Goal: Information Seeking & Learning: Find specific page/section

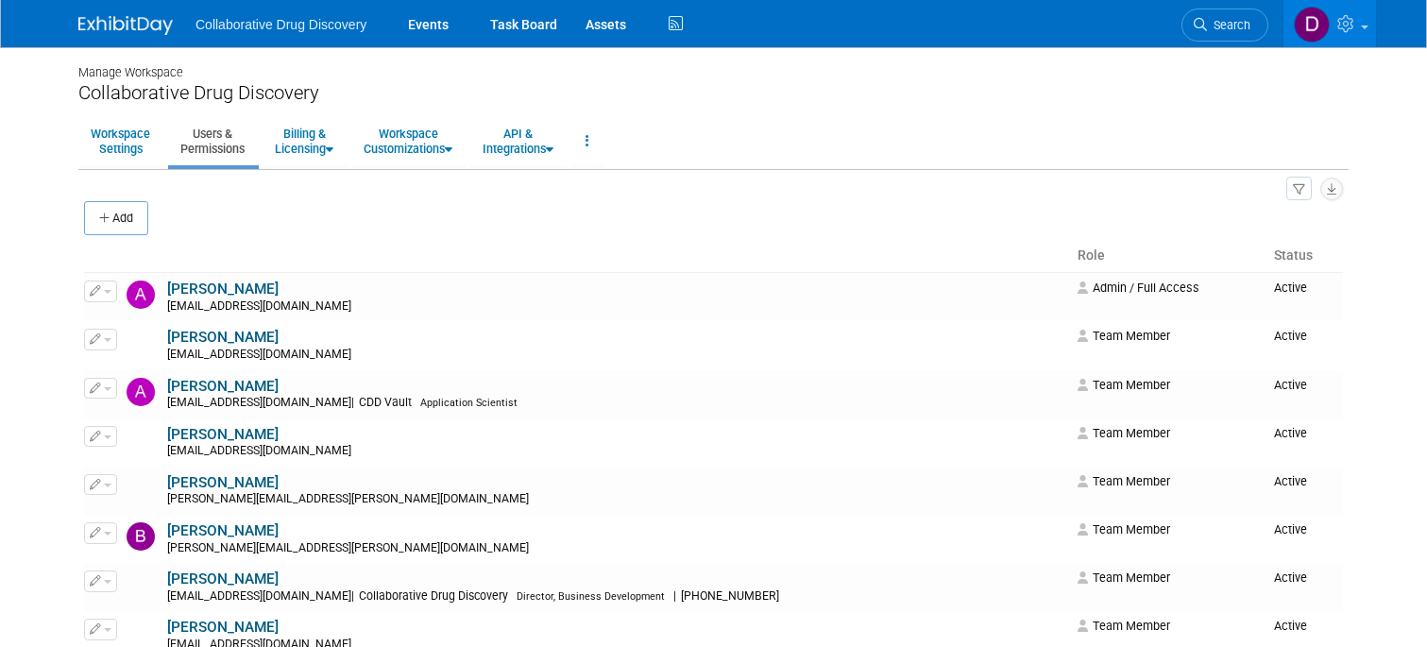
click at [1232, 21] on span "Search" at bounding box center [1228, 25] width 43 height 14
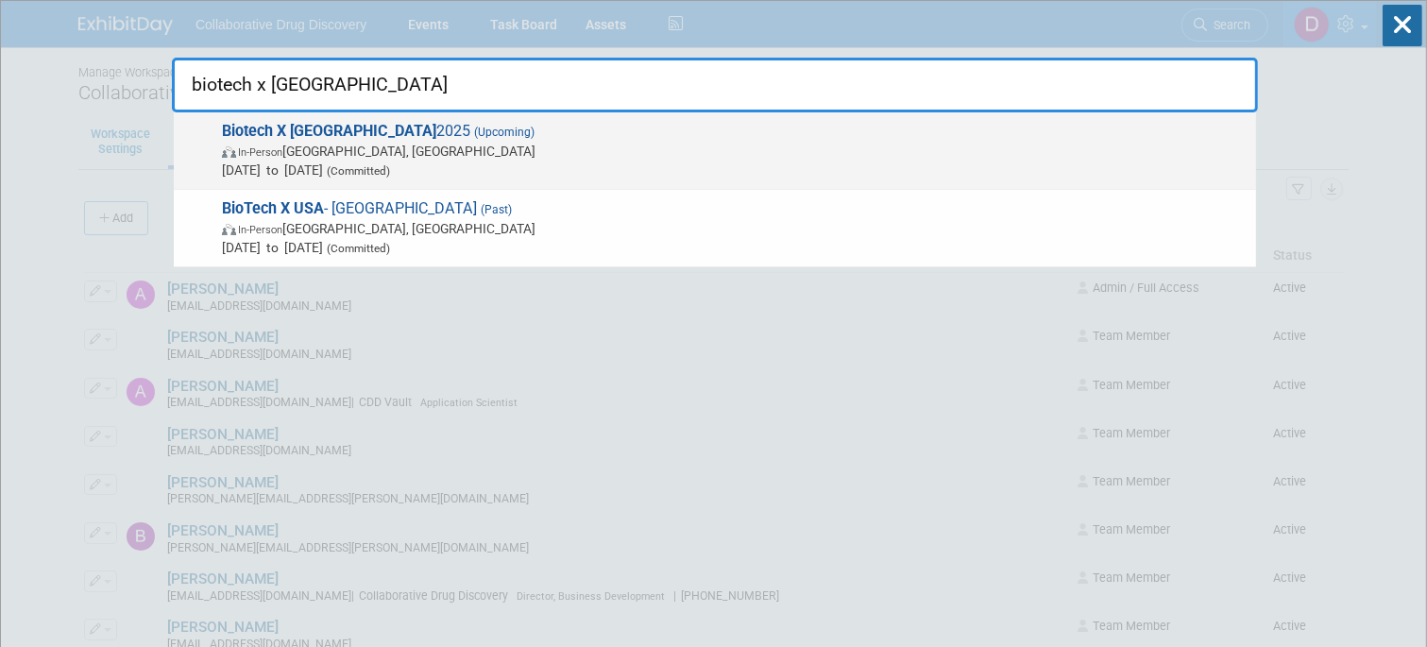
type input "biotech x [GEOGRAPHIC_DATA]"
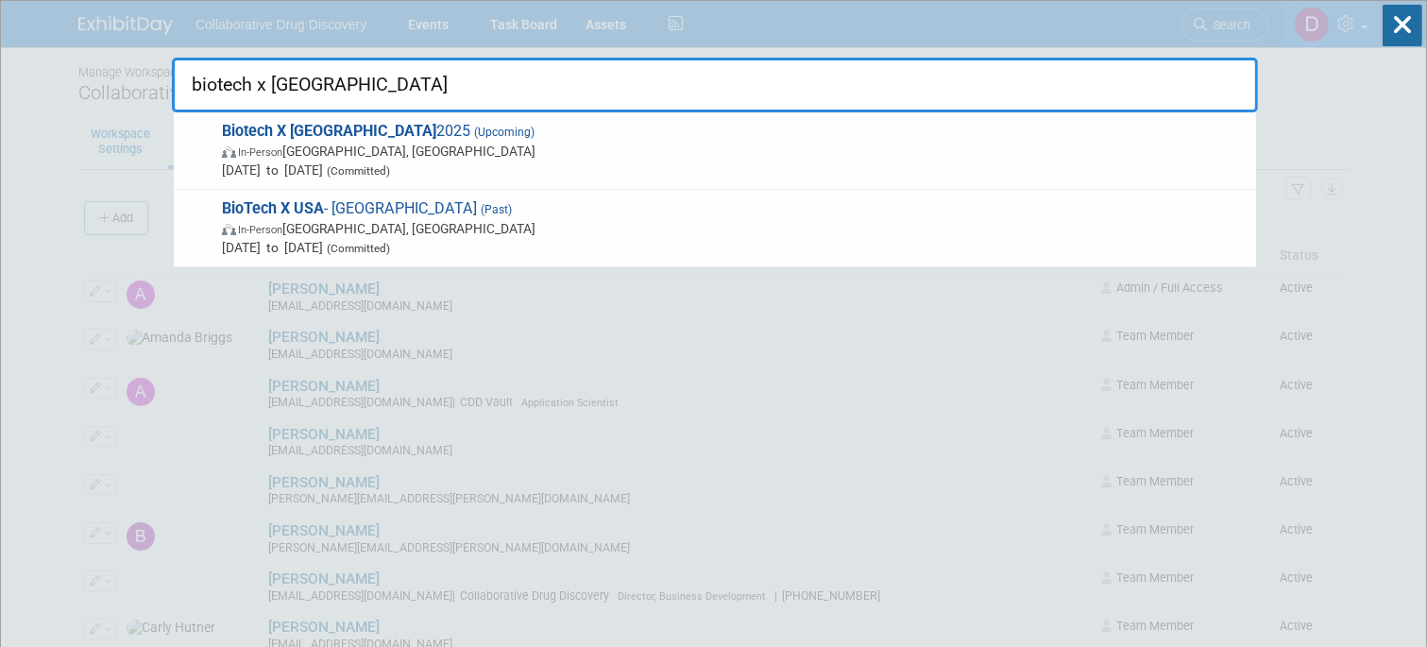
click at [374, 151] on span "In-Person [GEOGRAPHIC_DATA], [GEOGRAPHIC_DATA]" at bounding box center [734, 151] width 1025 height 19
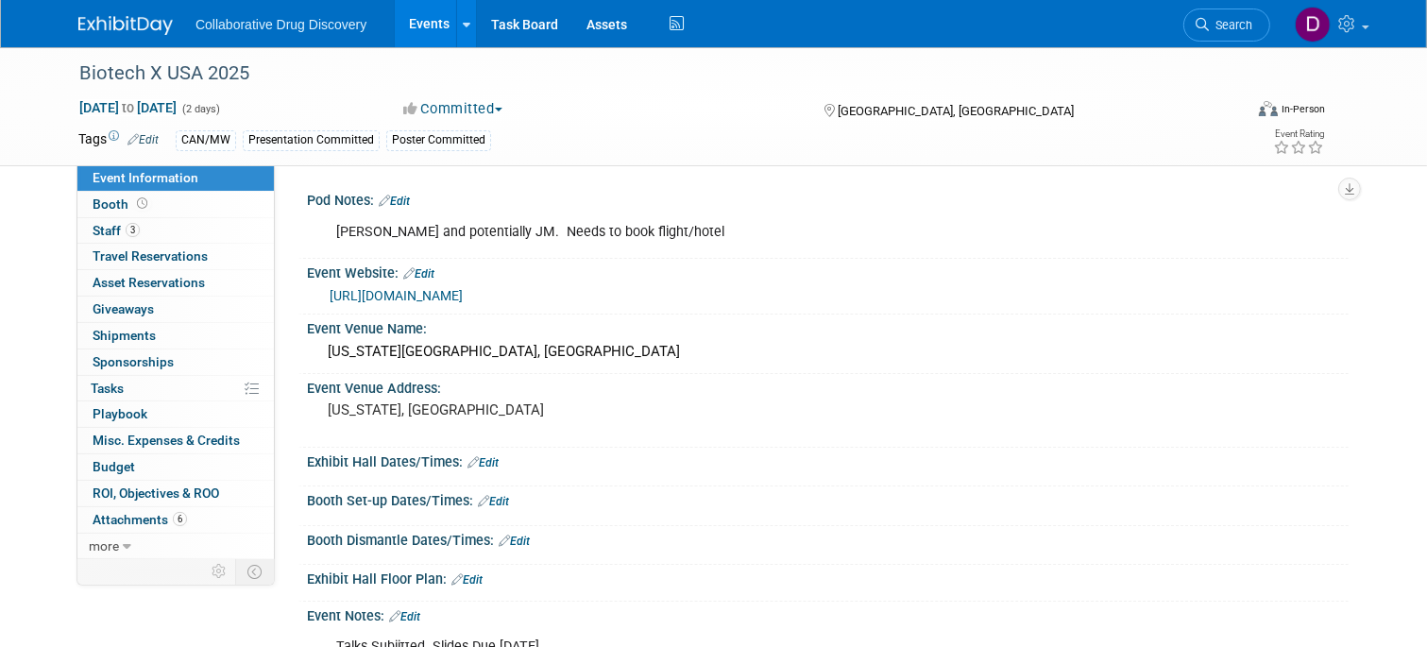
click at [463, 295] on link "https://www.terrapinn.com/conference/biotechxusa/index.stm" at bounding box center [396, 295] width 133 height 15
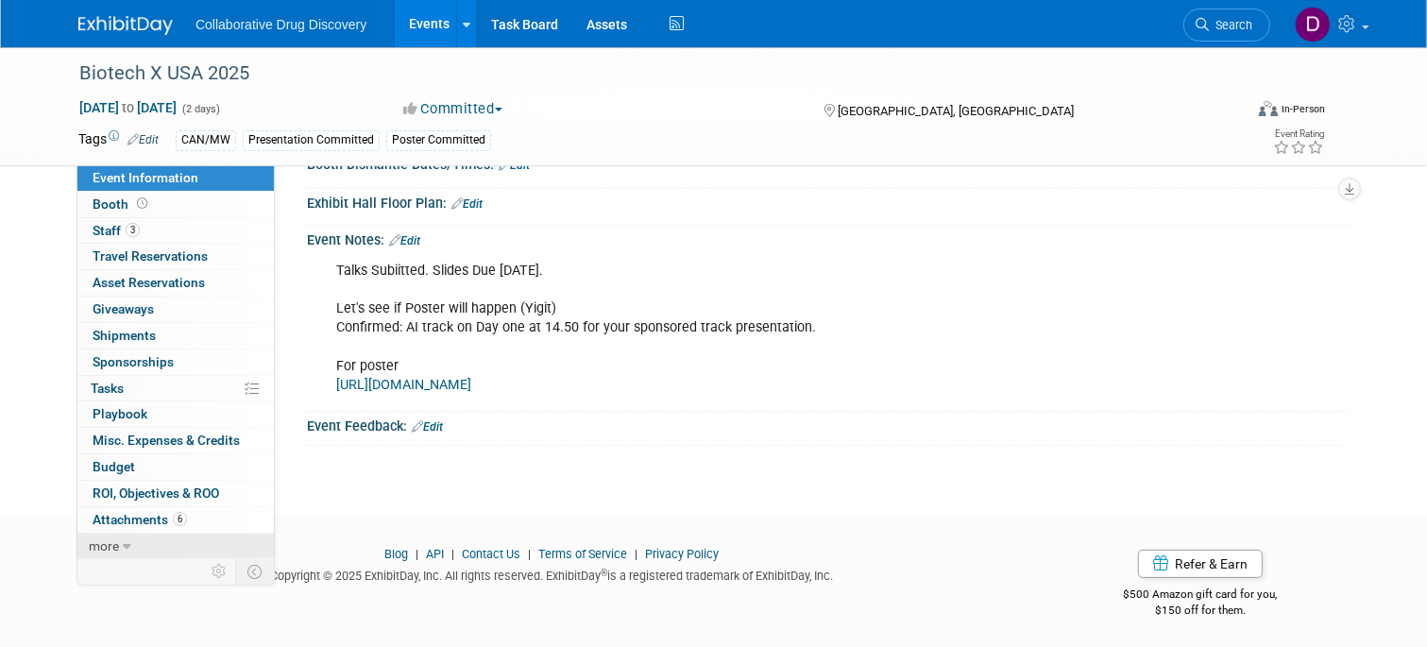
click at [128, 540] on icon at bounding box center [127, 546] width 9 height 13
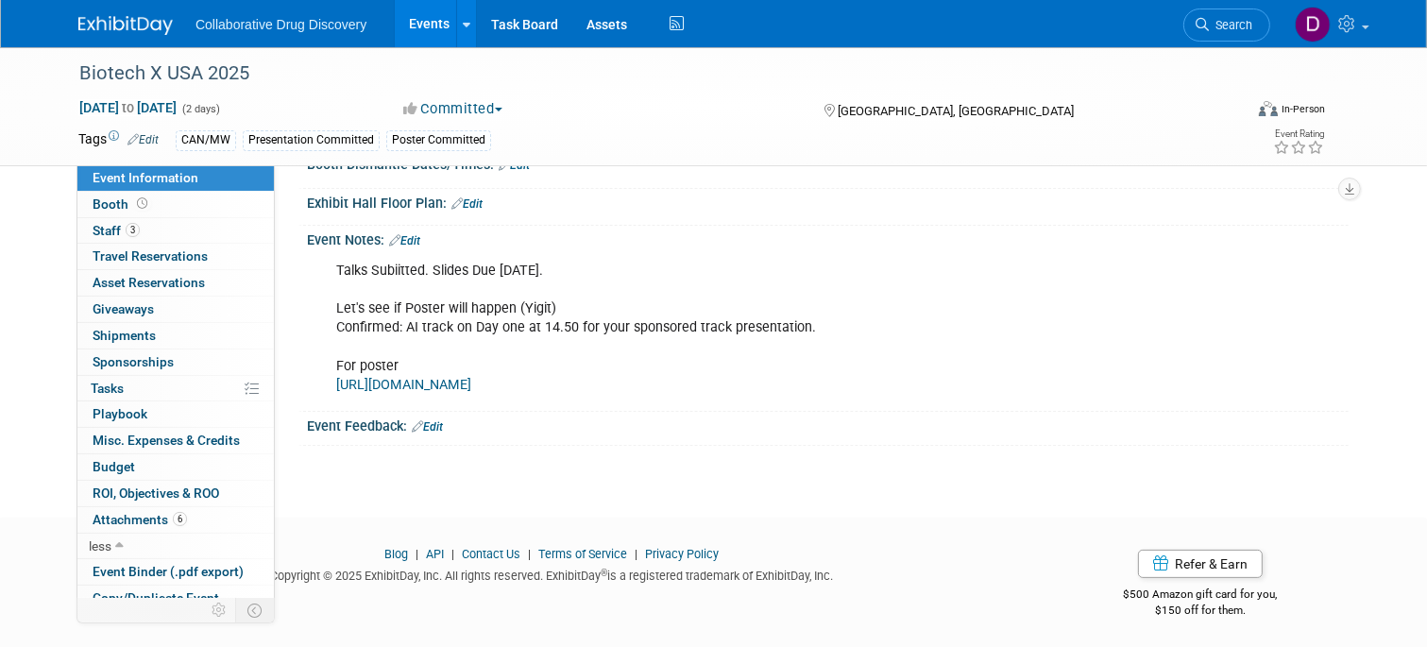
scroll to position [89, 0]
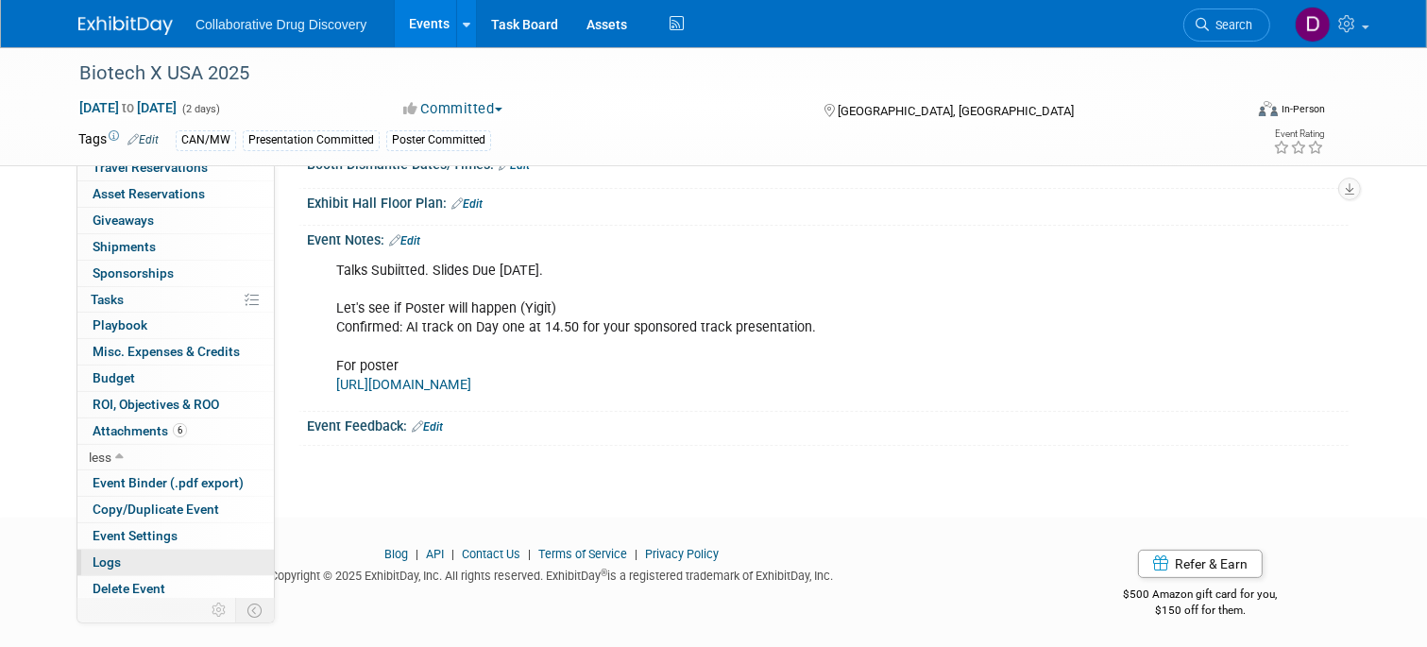
click at [139, 559] on link "Logs" at bounding box center [175, 563] width 196 height 26
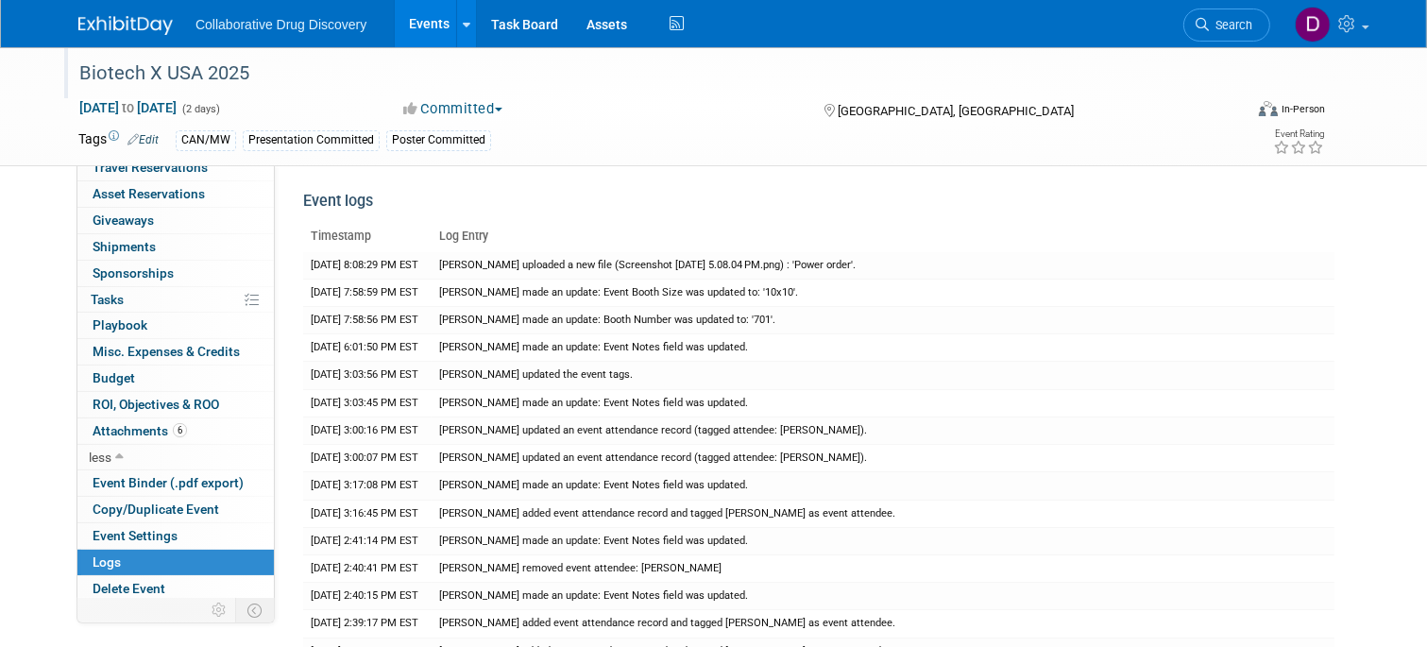
scroll to position [0, 0]
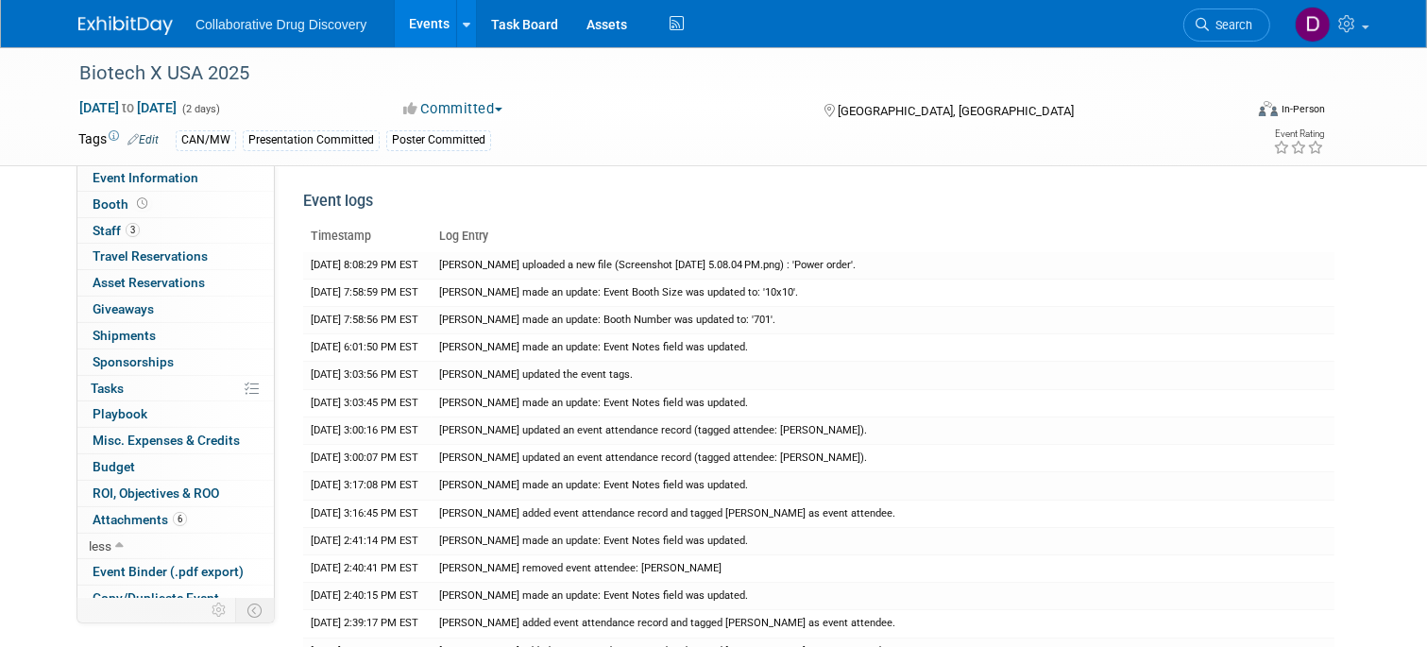
click at [118, 17] on img at bounding box center [125, 25] width 94 height 19
